Goal: Communication & Community: Answer question/provide support

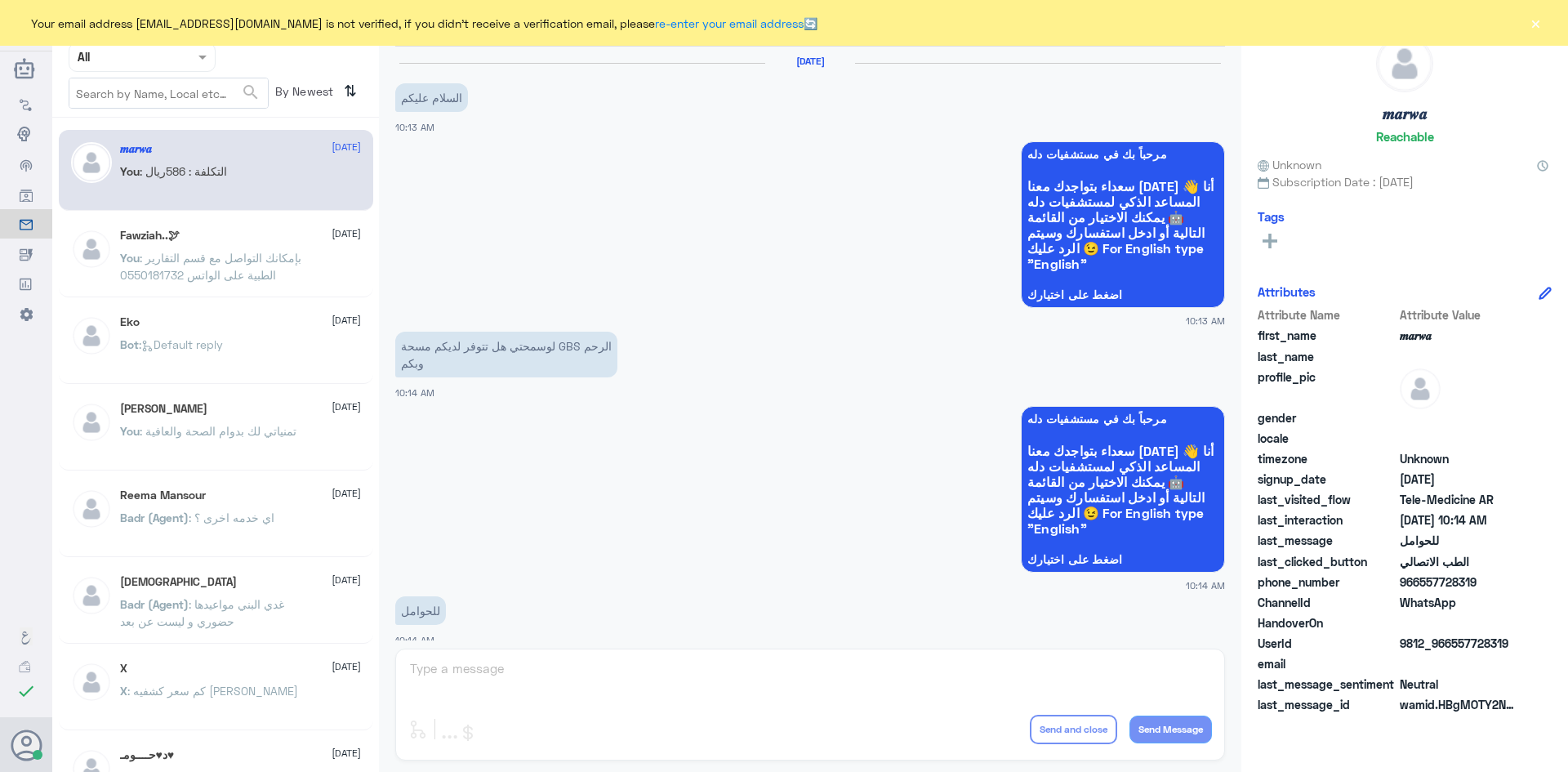
scroll to position [825, 0]
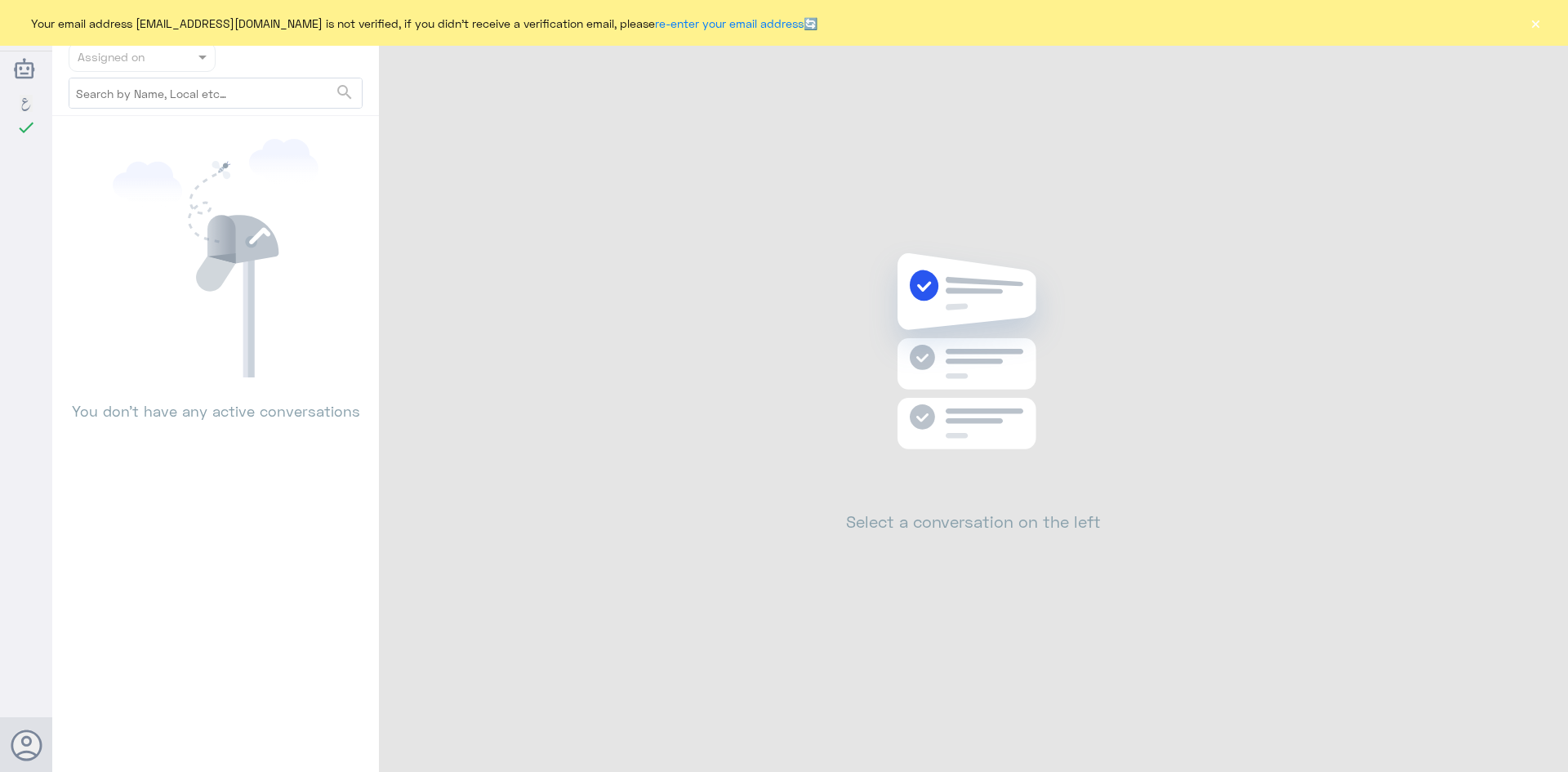
click at [1541, 28] on button "×" at bounding box center [1535, 23] width 17 height 17
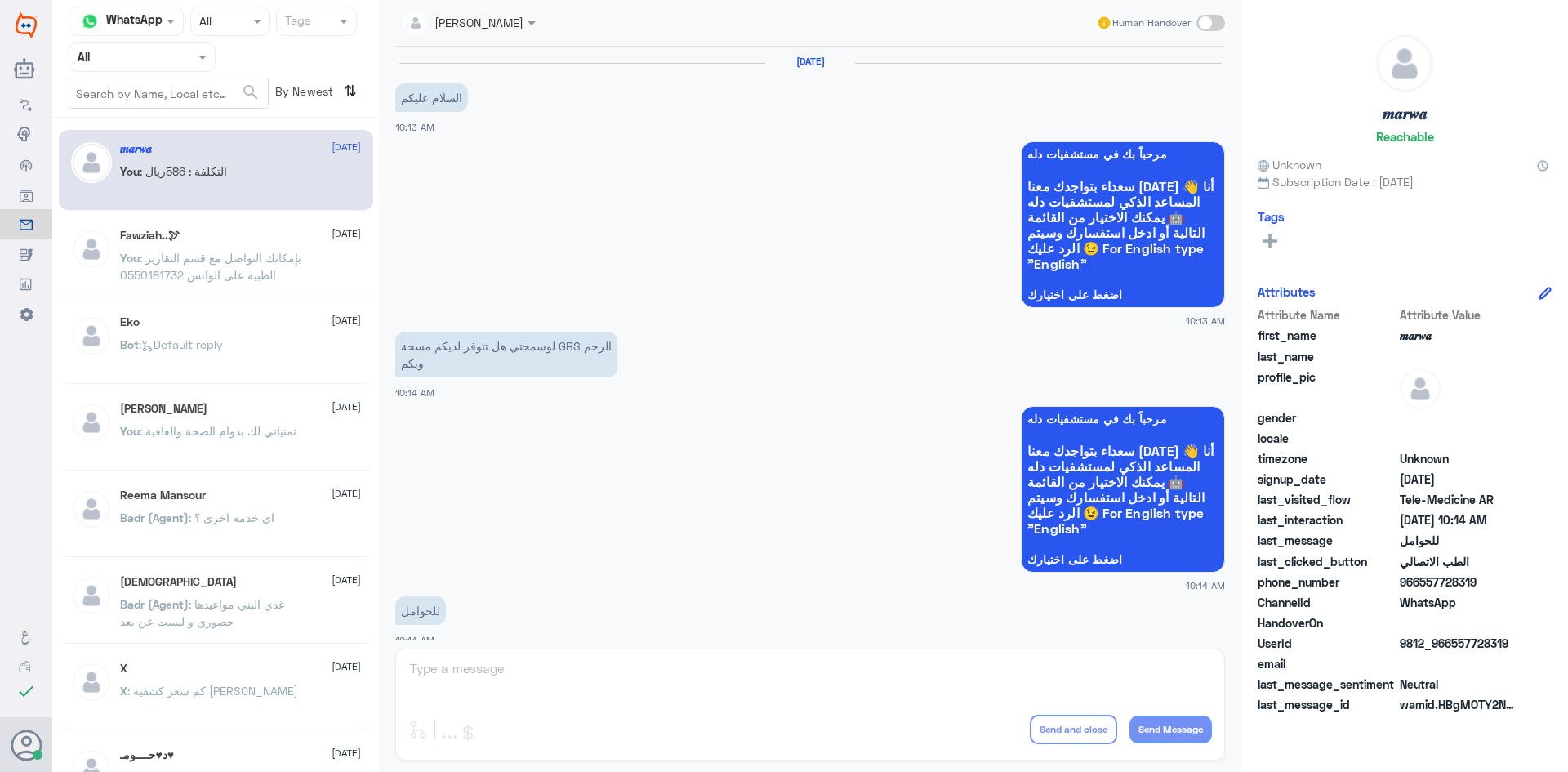
scroll to position [825, 0]
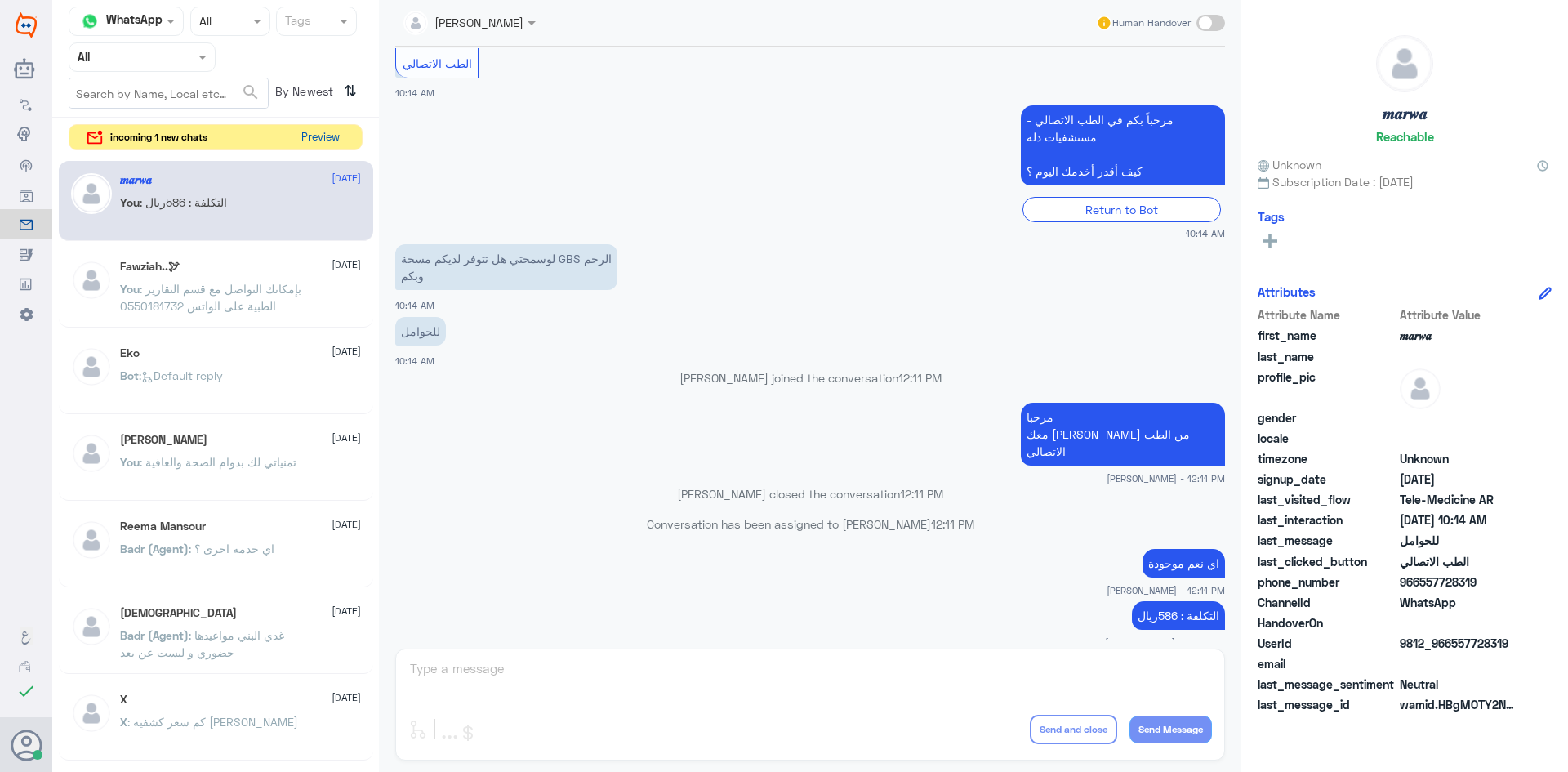
click at [318, 145] on button "Preview" at bounding box center [320, 138] width 50 height 26
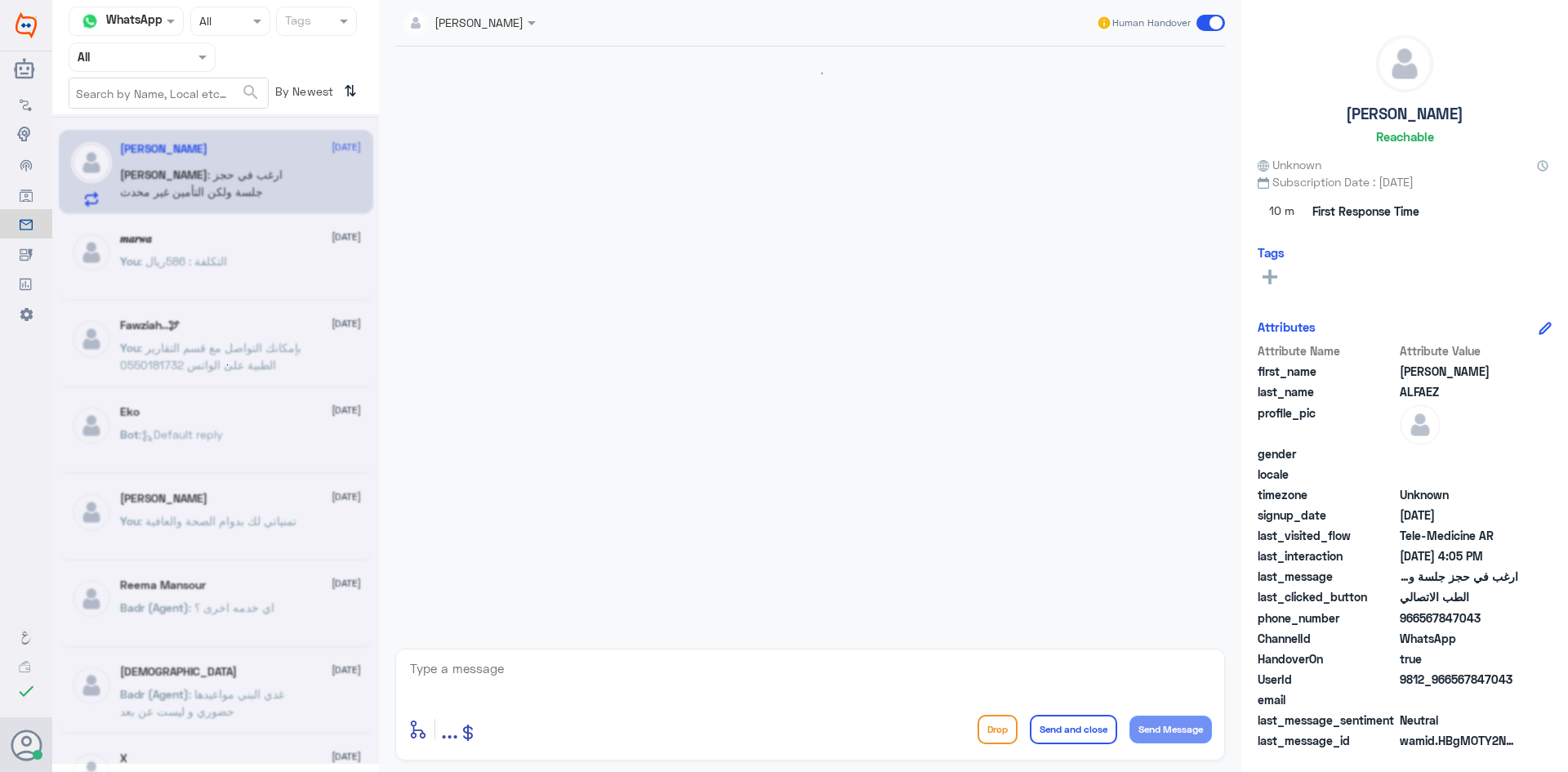
scroll to position [891, 0]
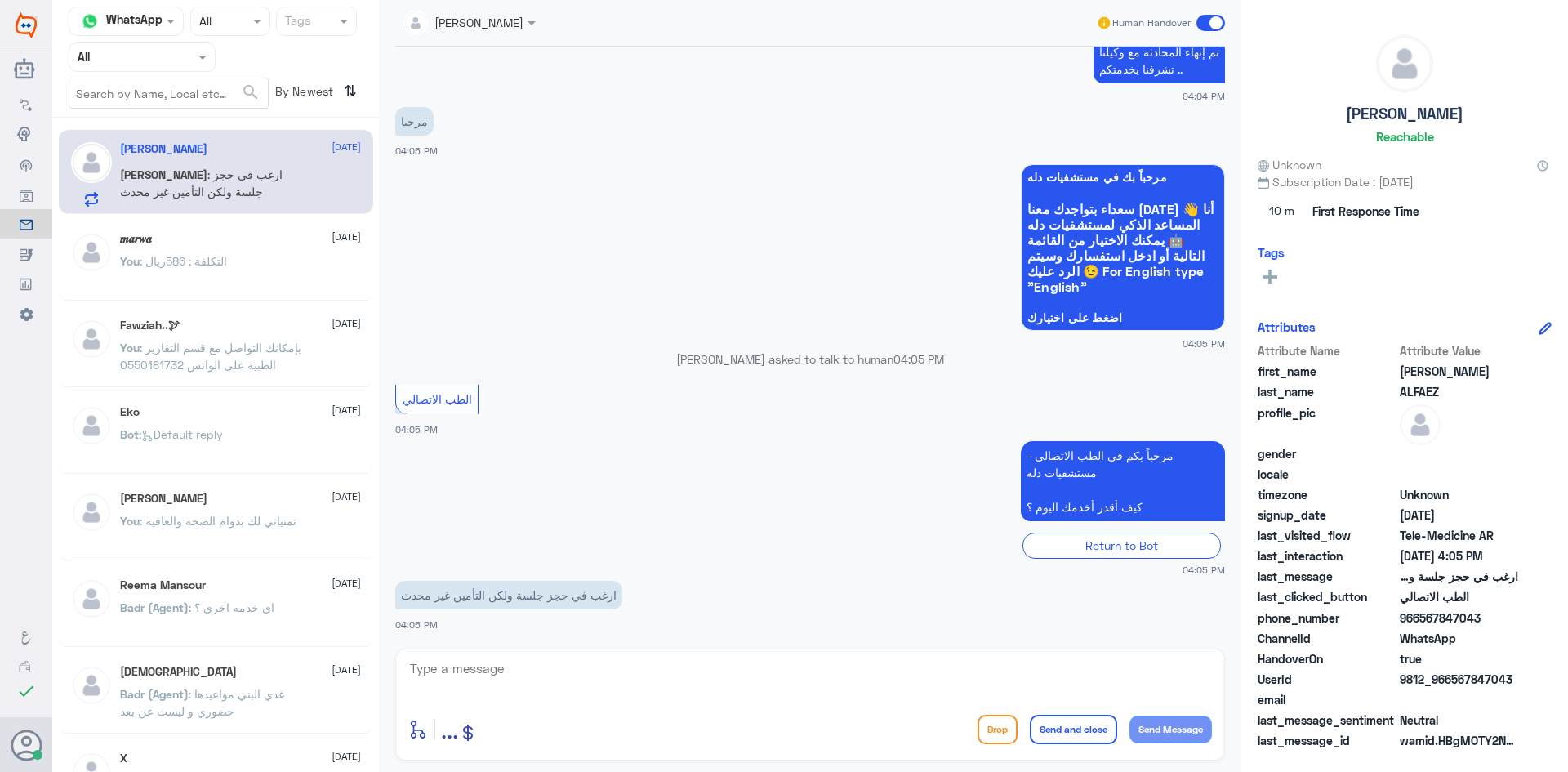
click at [539, 663] on textarea at bounding box center [810, 677] width 804 height 40
paste textarea "مرحبا معك عبدالكريم من الطب الاتصالي"
type textarea "مرحبا معك عبدالكريم من الطب الاتصالي"
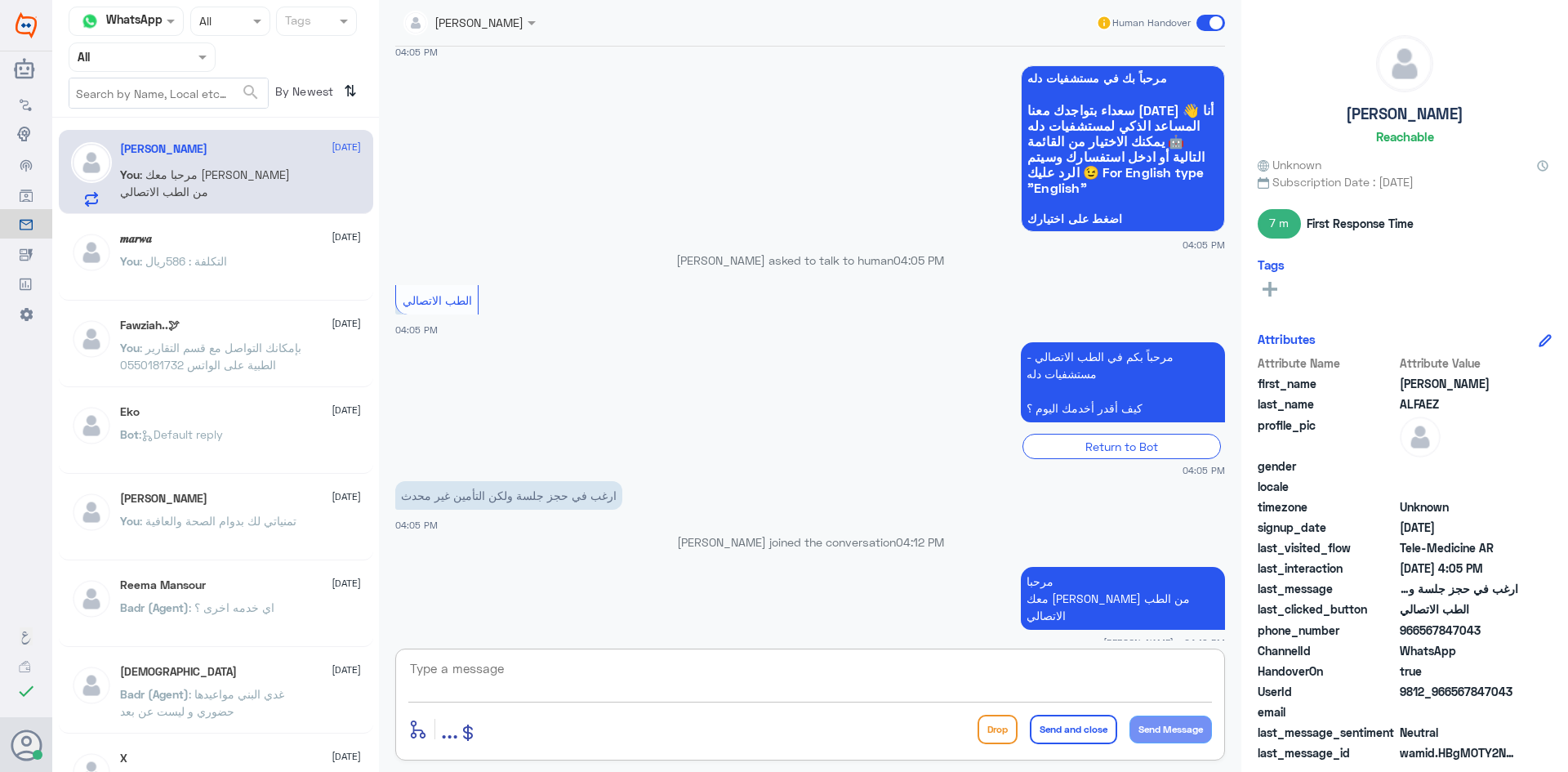
click at [771, 669] on textarea at bounding box center [810, 677] width 804 height 40
type textarea "ممكن تزودني برقم ملفك او رقم الهوية"
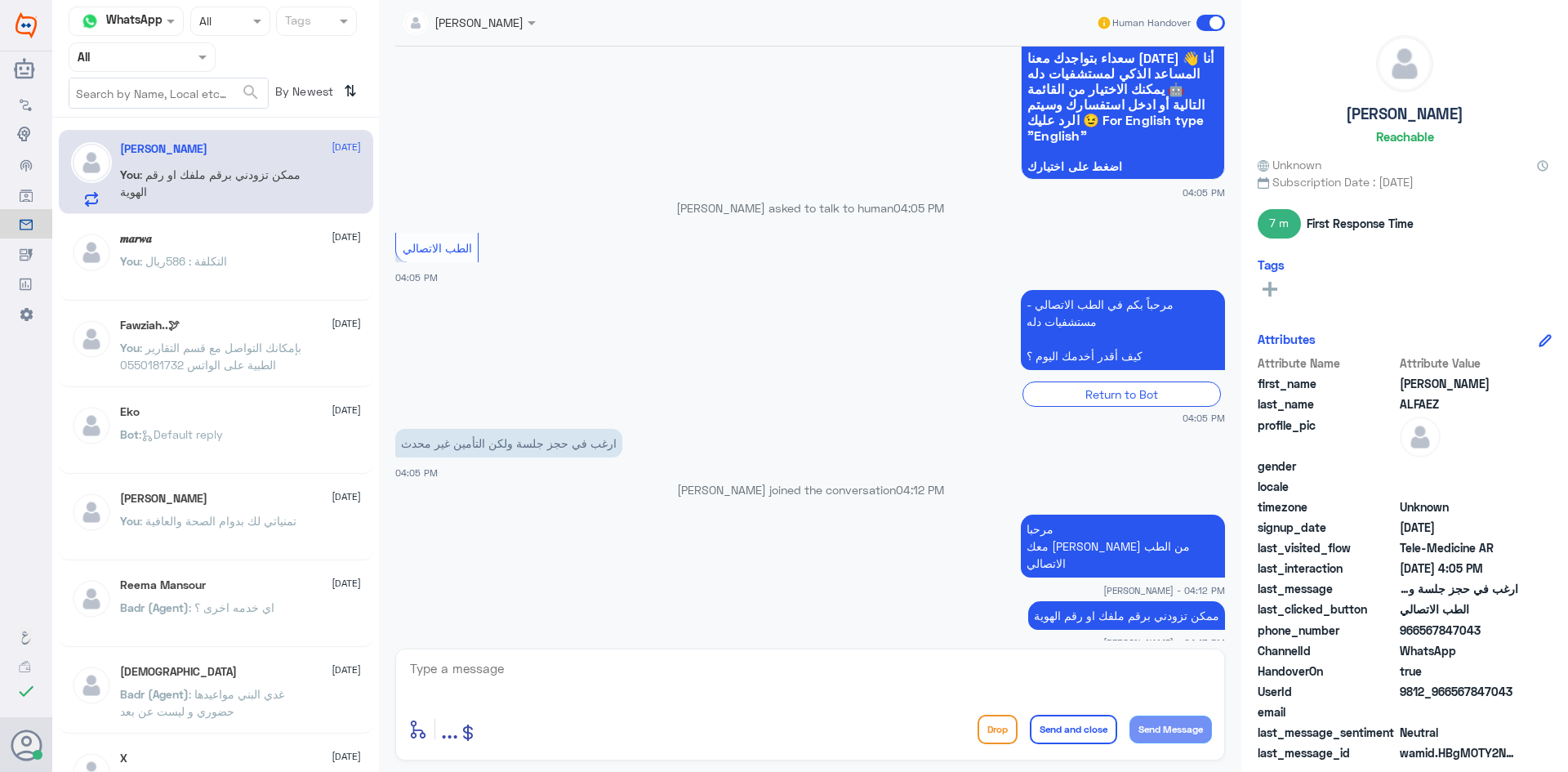
drag, startPoint x: 1480, startPoint y: 625, endPoint x: 1419, endPoint y: 634, distance: 61.7
click at [1419, 634] on span "966567847043" at bounding box center [1459, 629] width 118 height 17
copy span "567847043"
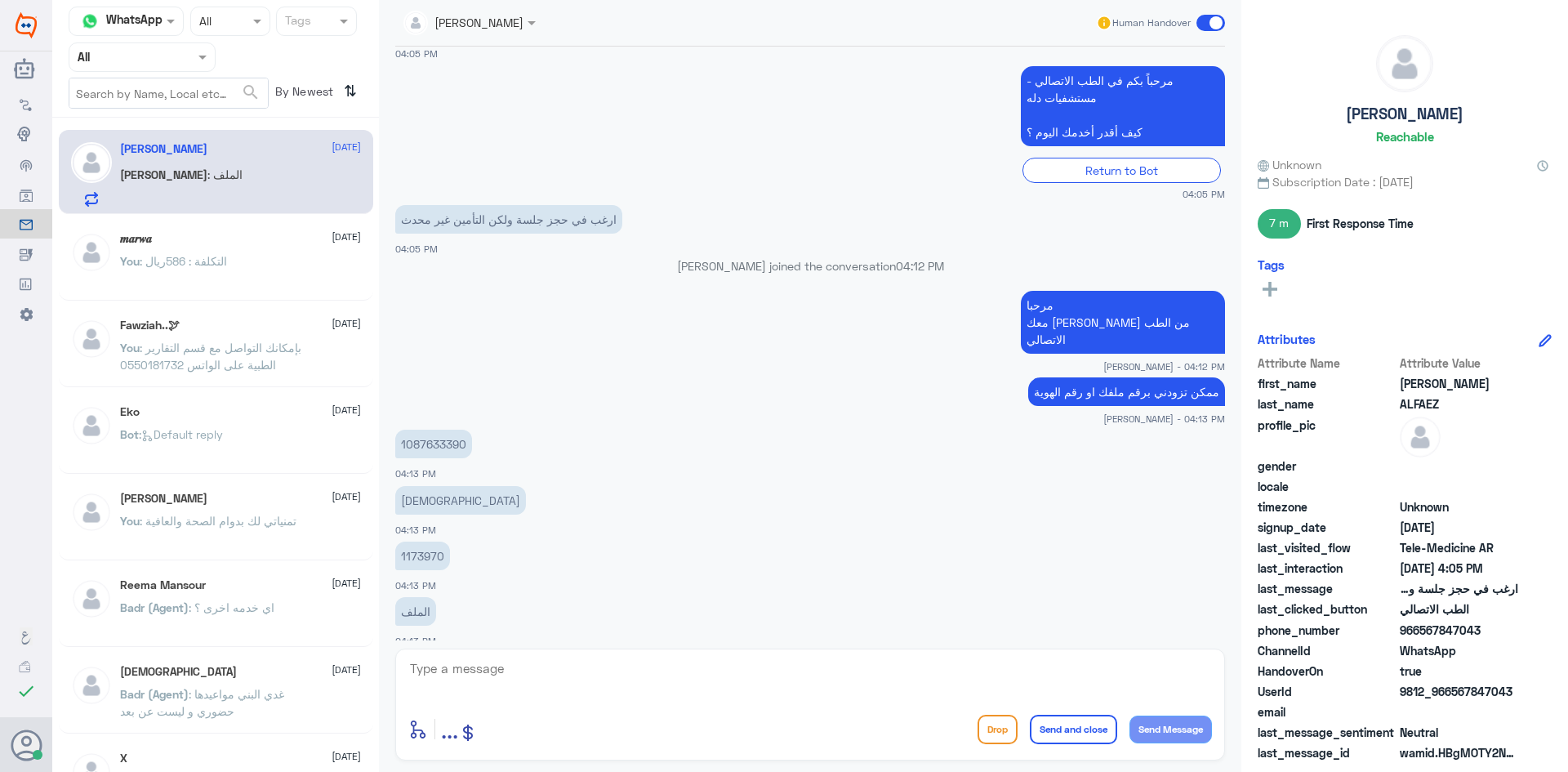
click at [876, 658] on textarea at bounding box center [810, 677] width 804 height 40
type textarea "تم تحديث ملفك بإمكانك الآن استخدام الاستشارة الفورية بتغطية التأمين"
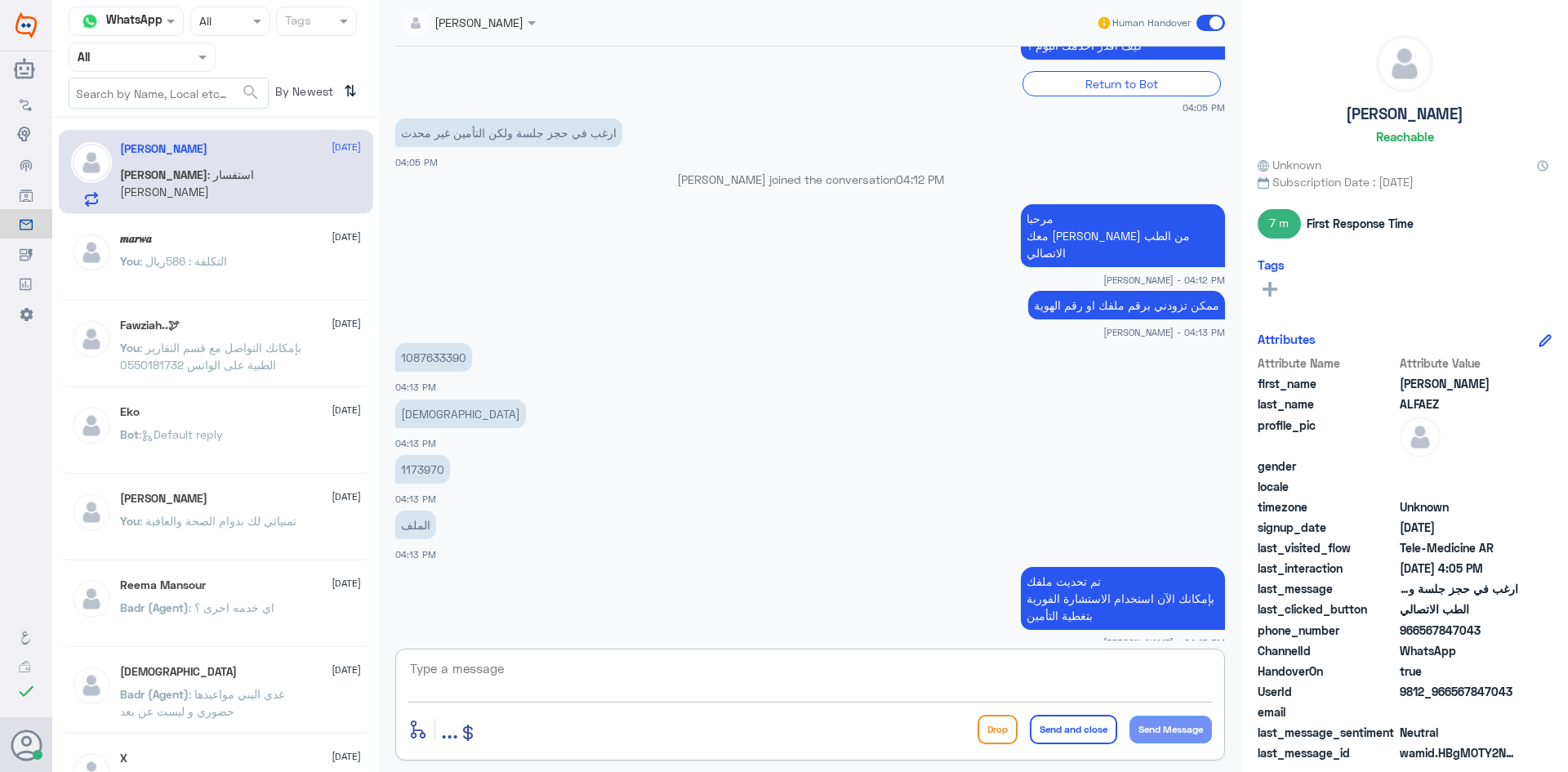
scroll to position [1379, 0]
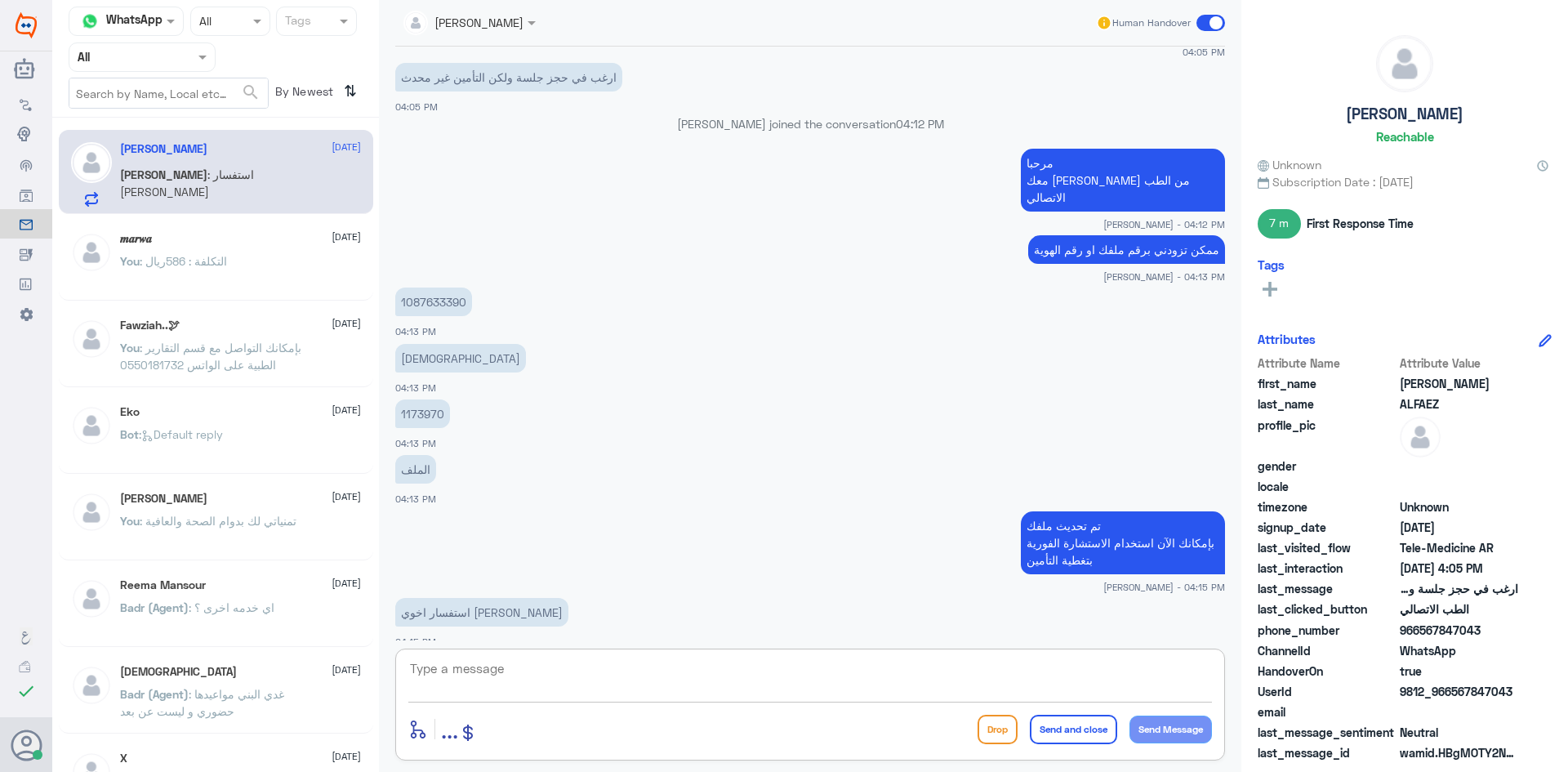
click at [543, 663] on textarea at bounding box center [810, 677] width 804 height 40
type textarea "سم"
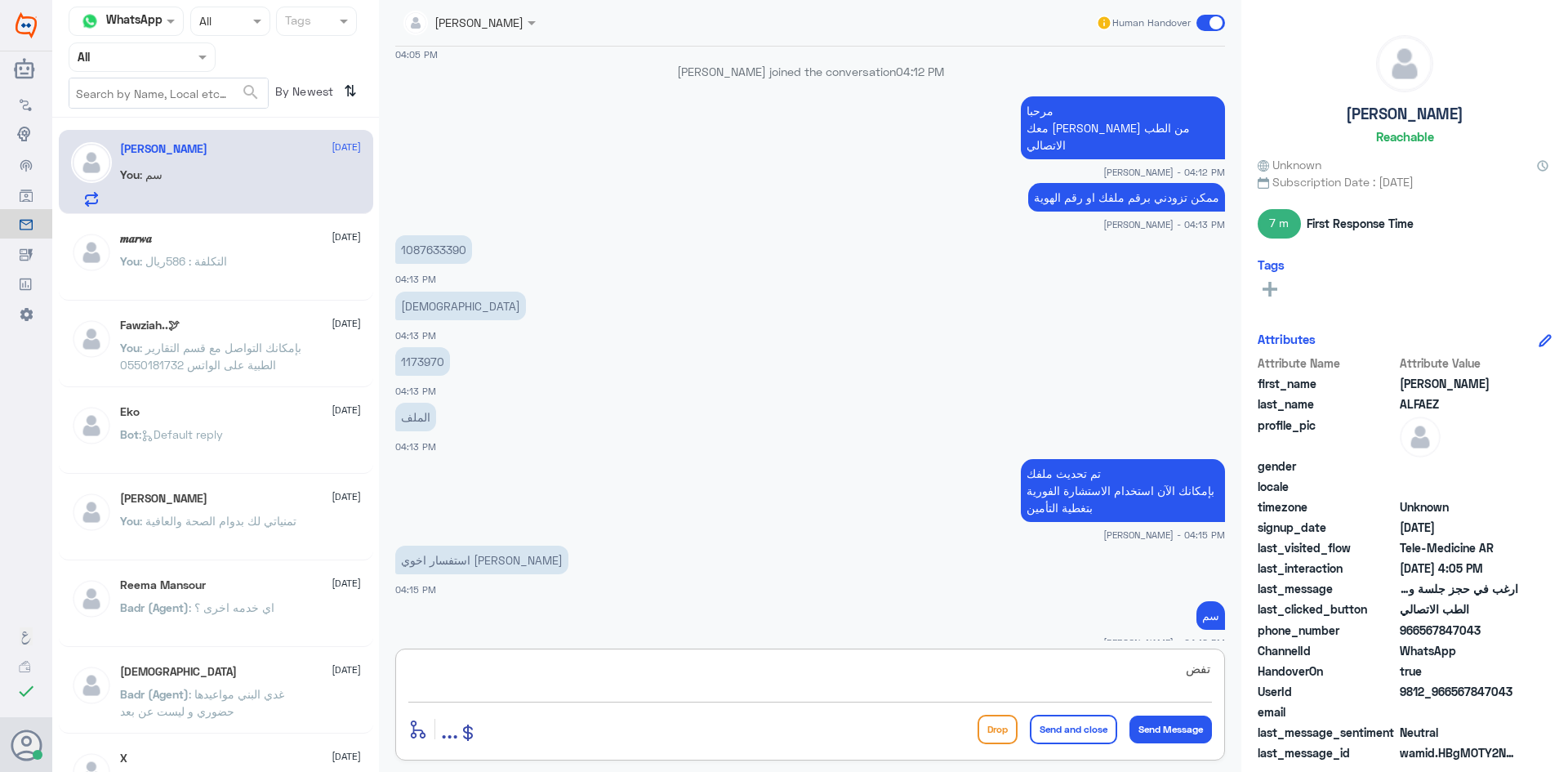
scroll to position [1488, 0]
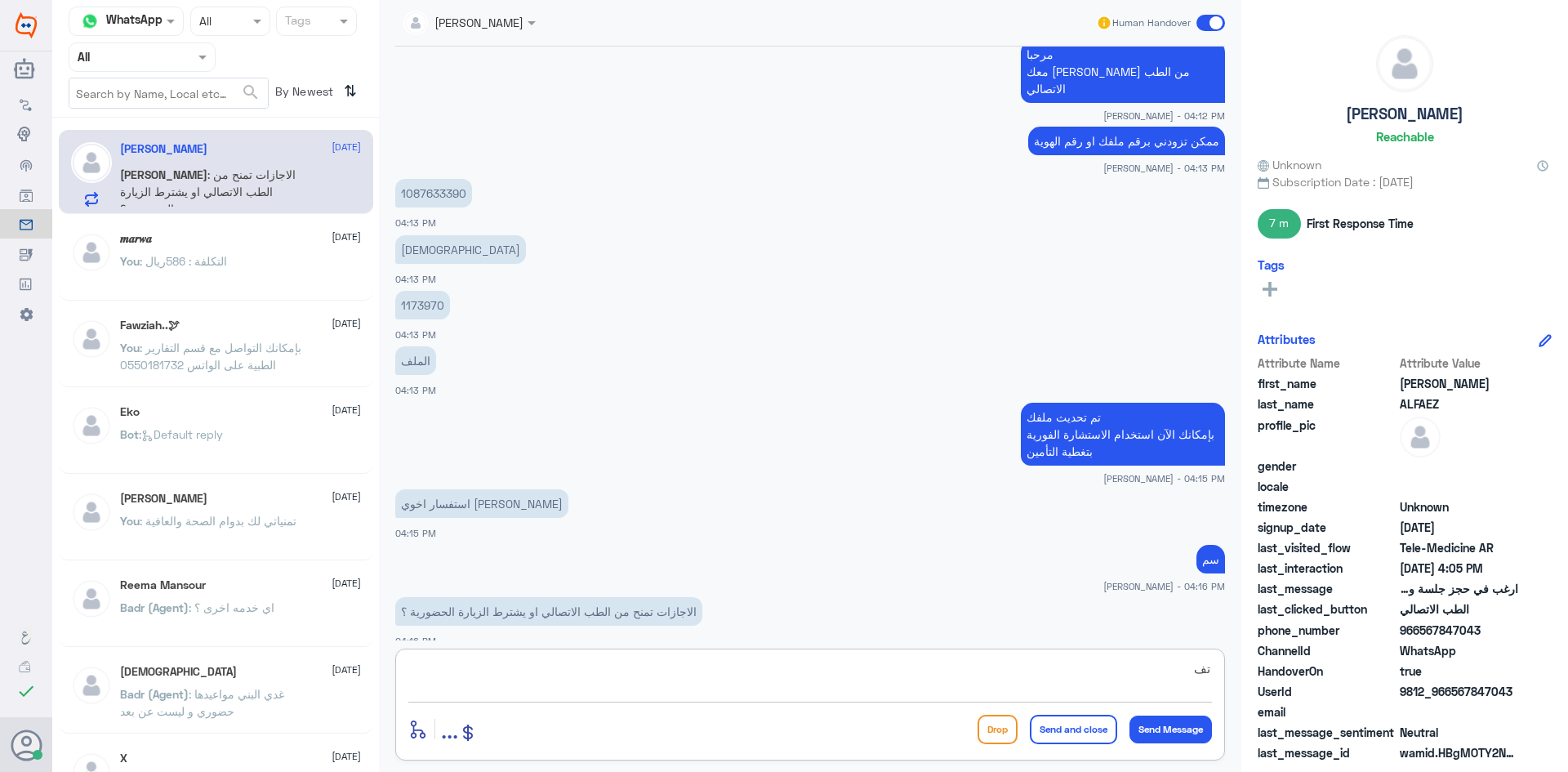
type textarea "ت"
type textarea "ع"
type textarea "ا"
type textarea "نعم تمنح على حسب تشخيص الطبيب اذا الحالة تستدعي صرف اجازة مرضية او لا"
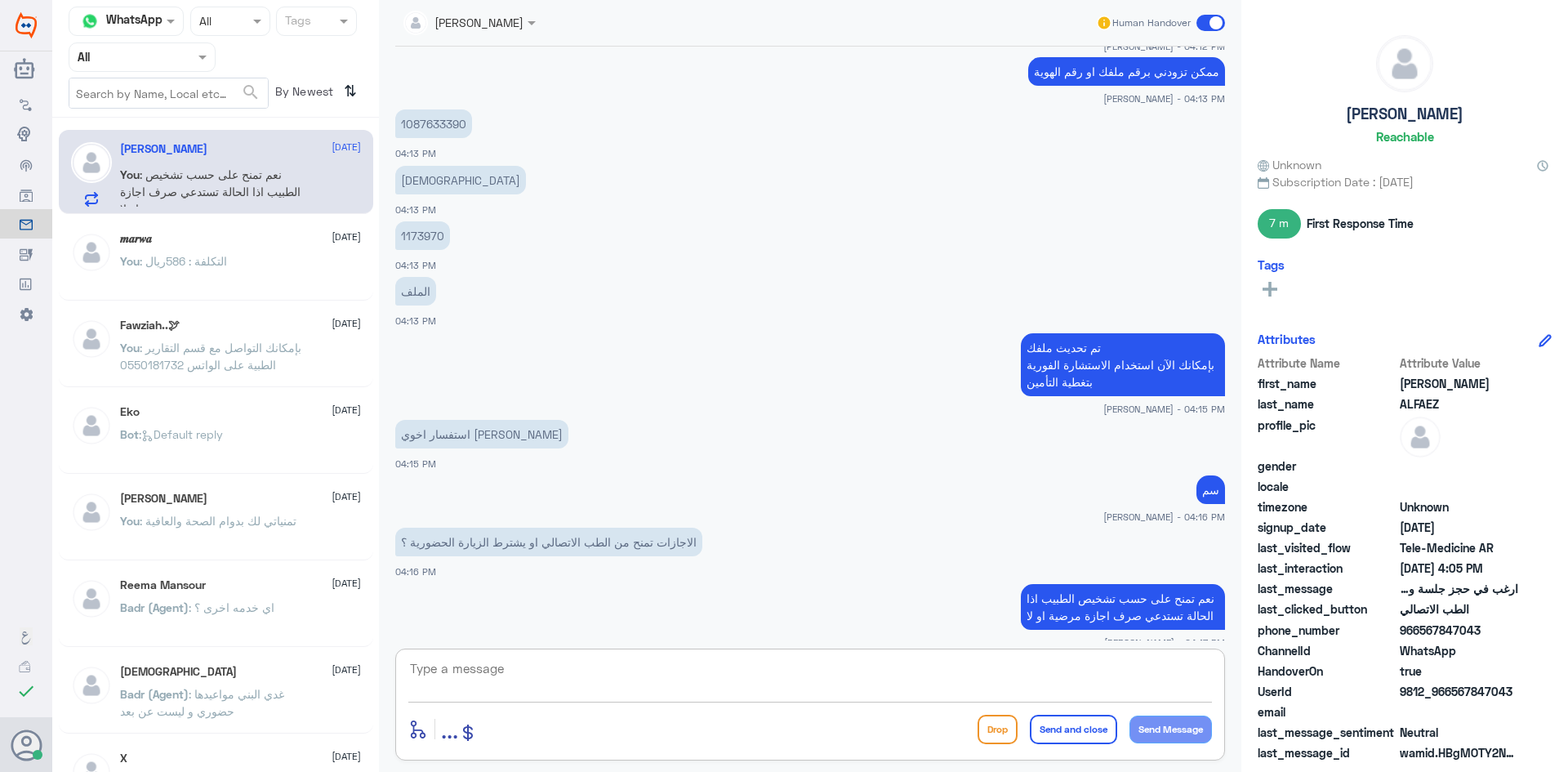
scroll to position [1612, 0]
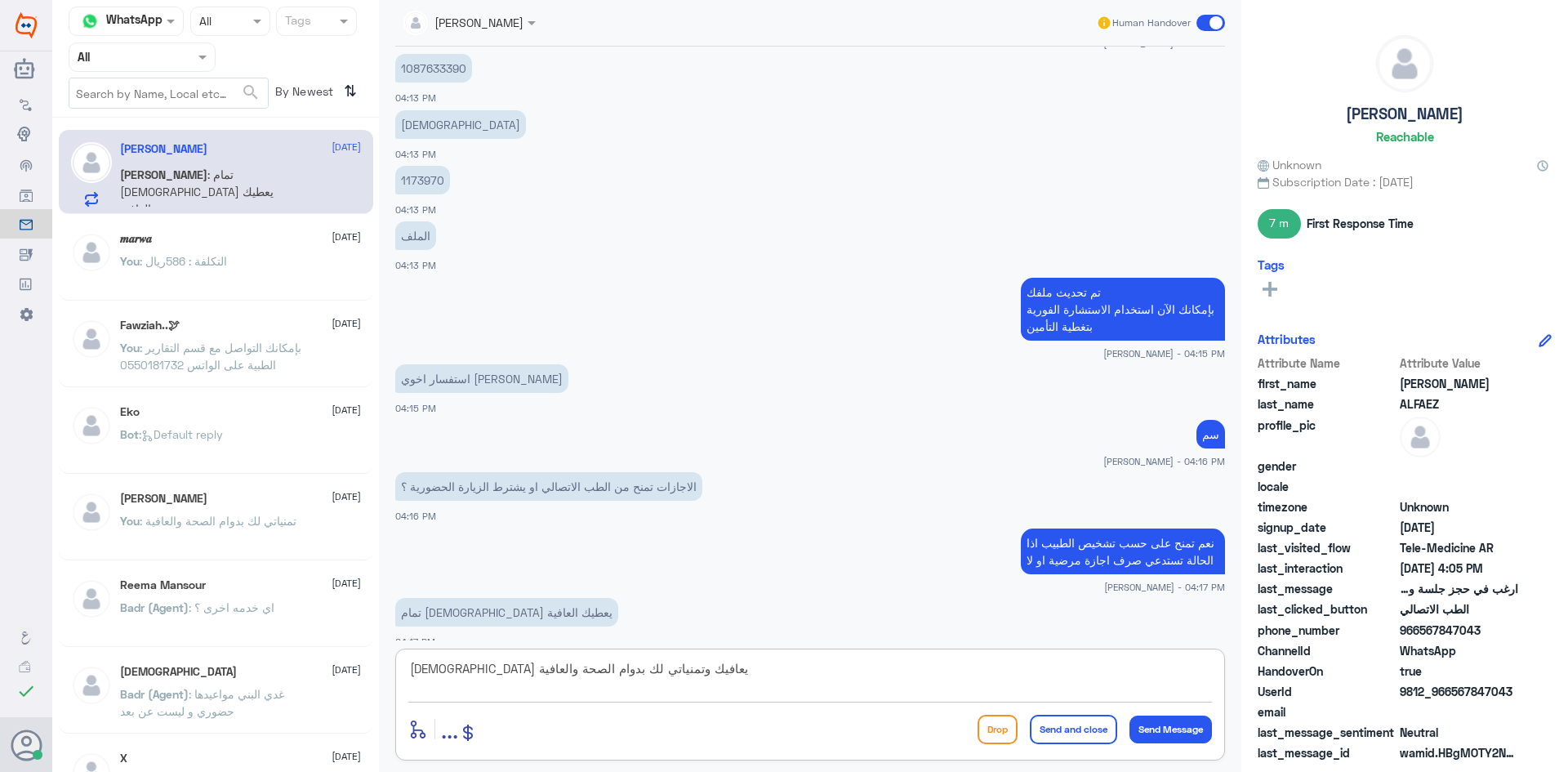
type textarea "الله يعافيك وتمنياتي لك بدوام الصحة والعافية"
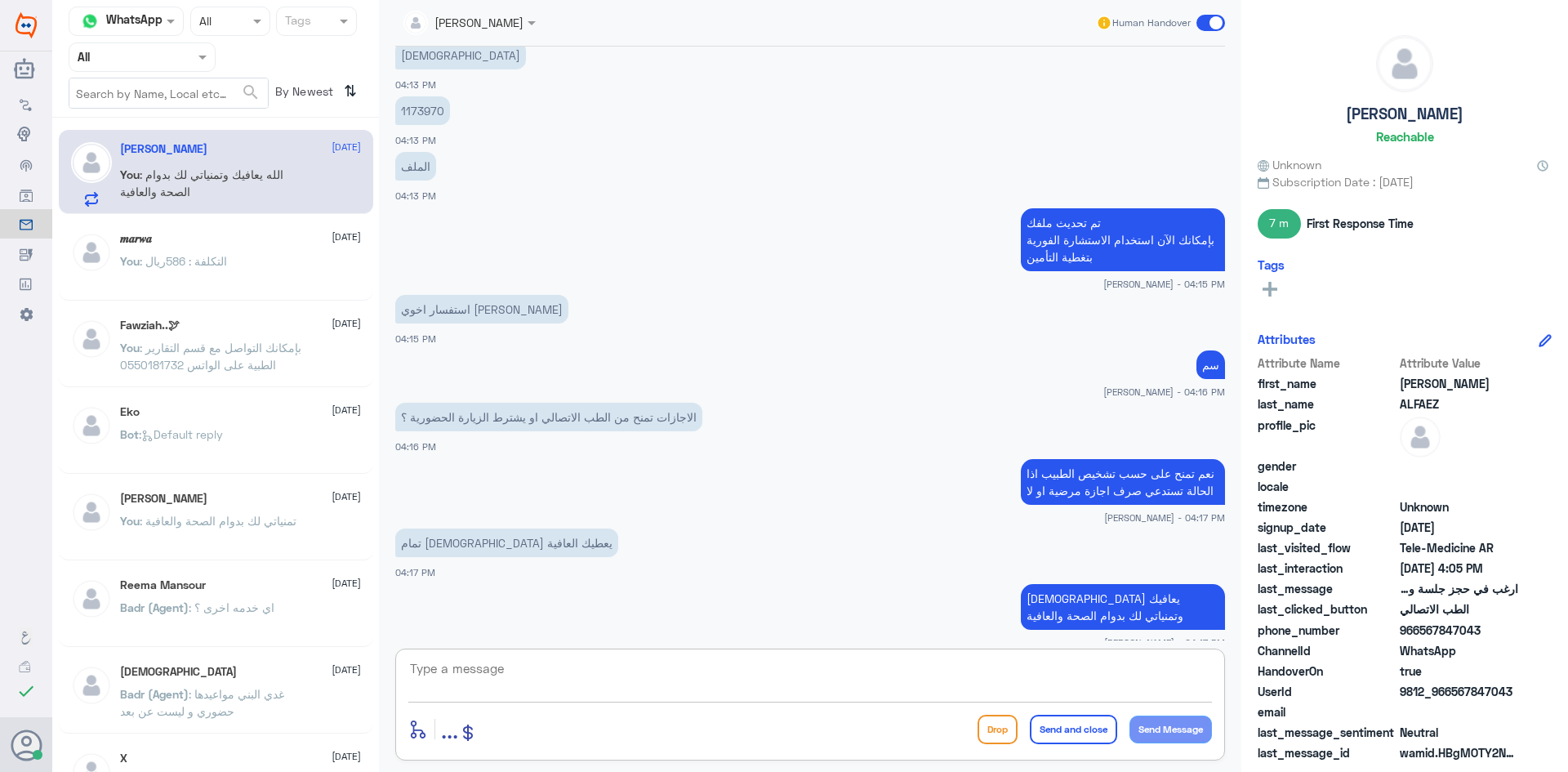
click at [1208, 28] on span at bounding box center [1210, 23] width 29 height 17
click at [0, 0] on input "checkbox" at bounding box center [0, 0] width 0 height 0
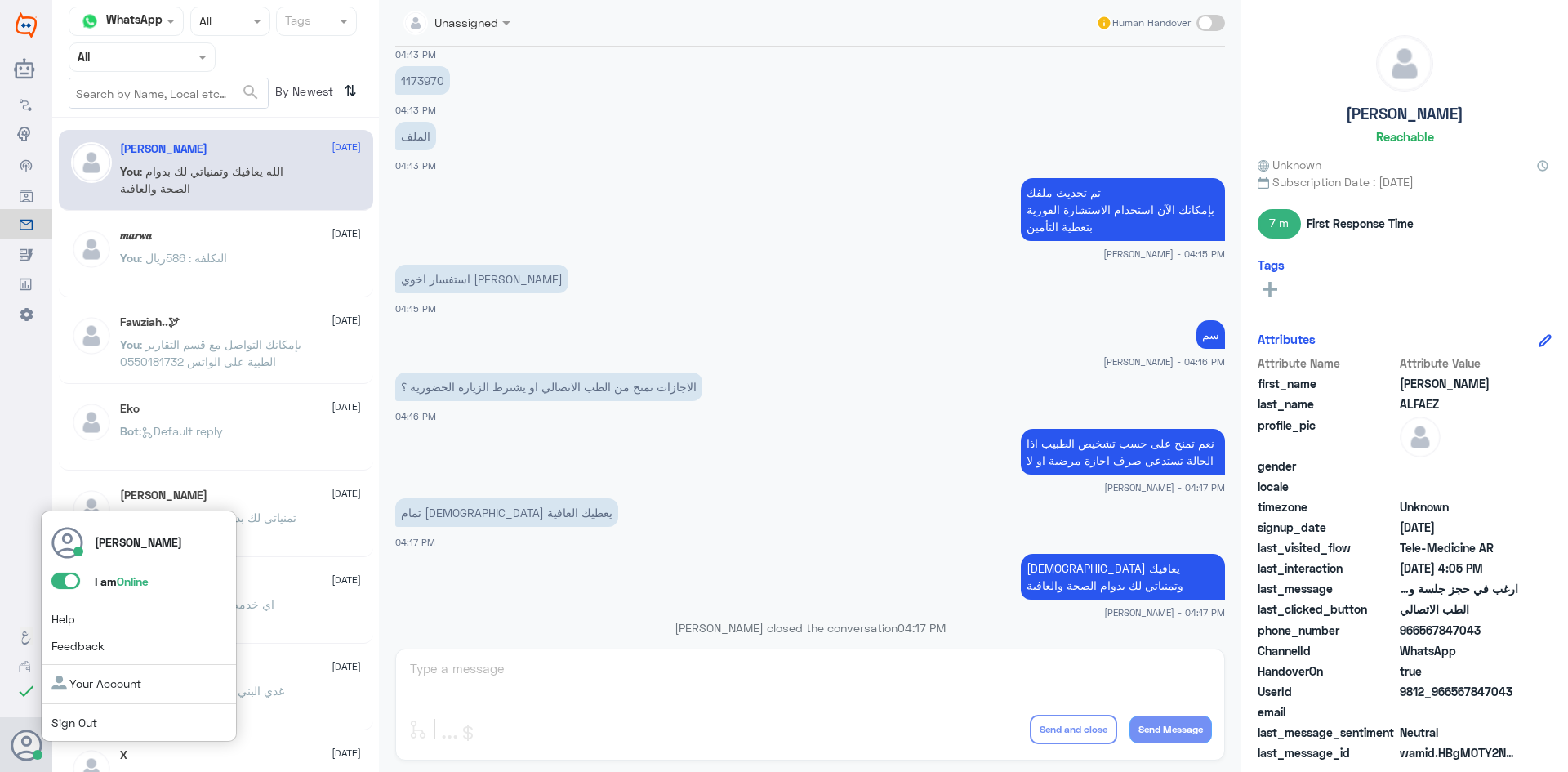
click at [63, 582] on span at bounding box center [65, 580] width 29 height 17
click at [0, 0] on input "checkbox" at bounding box center [0, 0] width 0 height 0
